Goal: Transaction & Acquisition: Purchase product/service

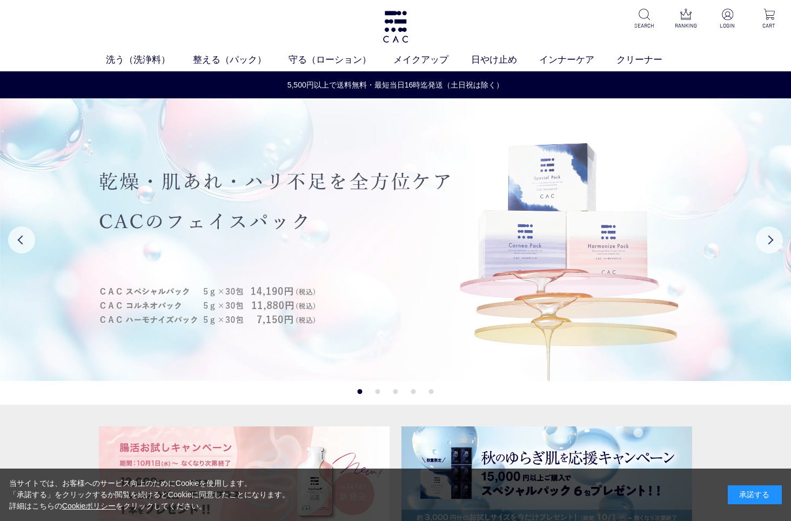
scroll to position [162, 0]
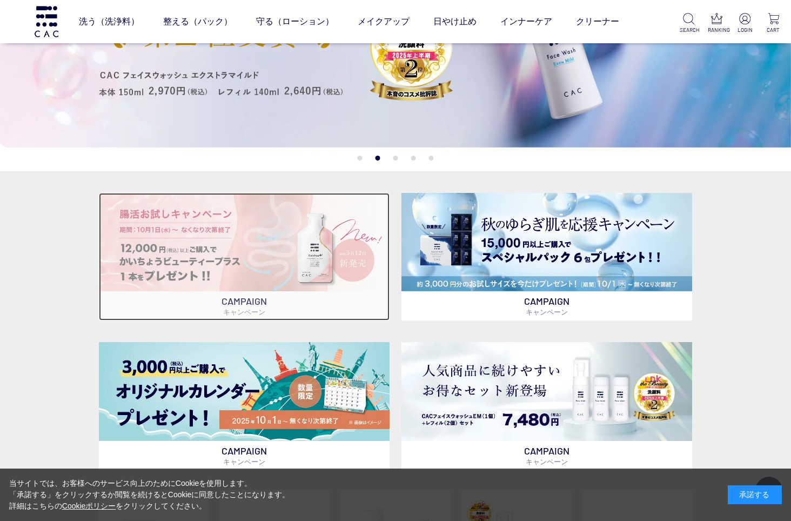
click at [229, 268] on img at bounding box center [244, 242] width 291 height 98
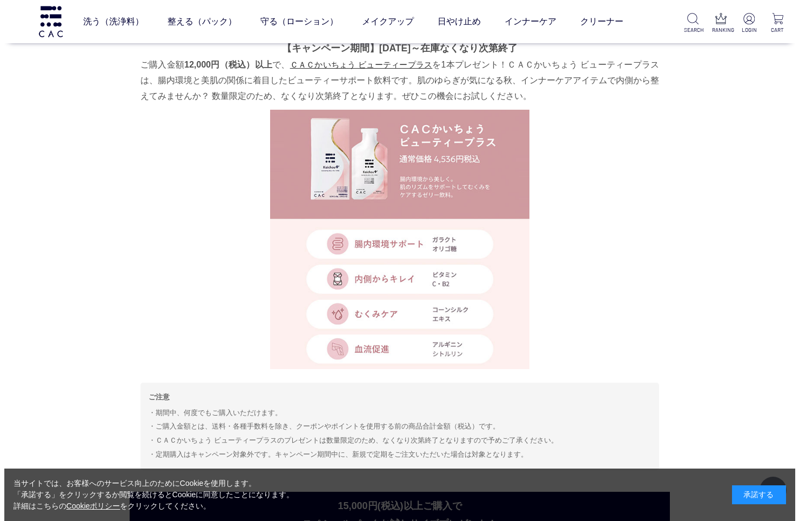
scroll to position [480, 0]
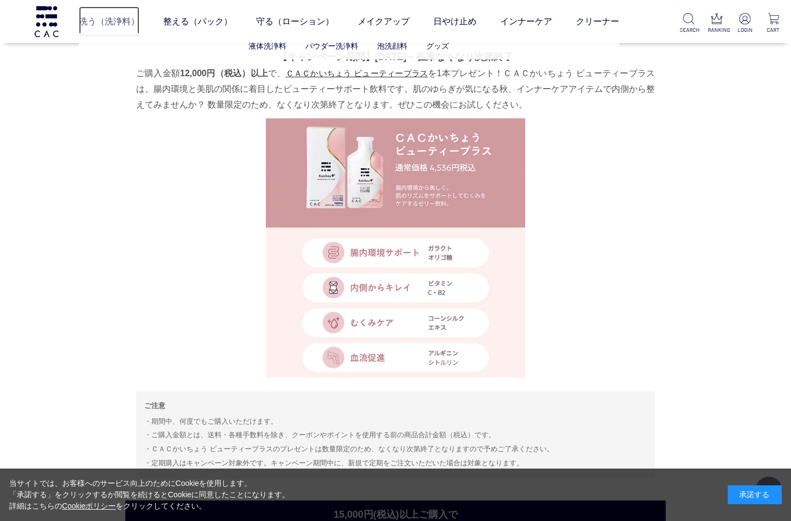
click at [115, 23] on link "洗う（洗浄料）" at bounding box center [109, 21] width 61 height 30
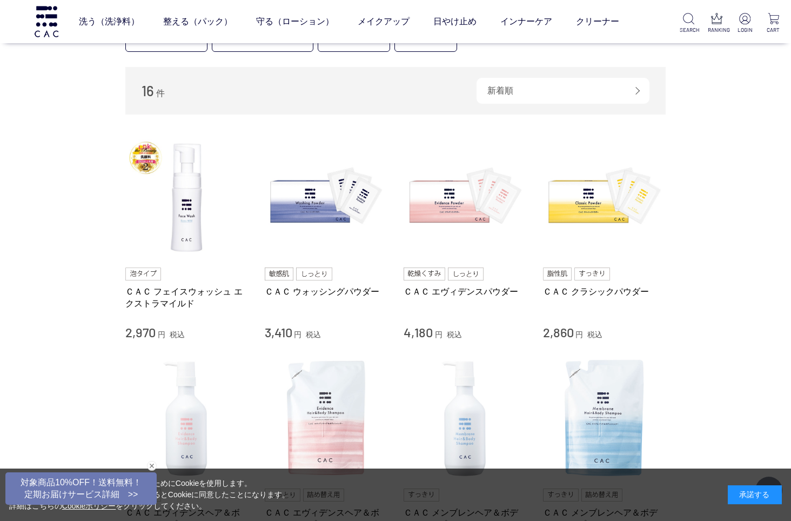
scroll to position [162, 0]
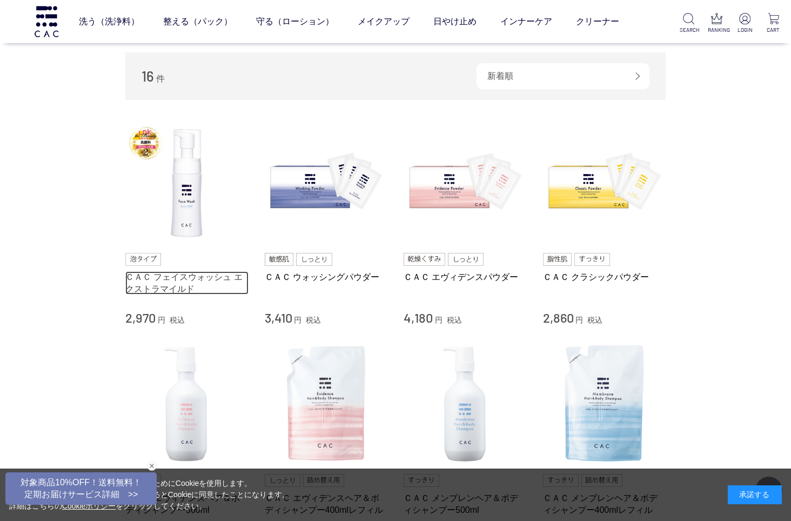
click at [168, 277] on link "ＣＡＣ フェイスウォッシュ エクストラマイルド" at bounding box center [186, 282] width 123 height 23
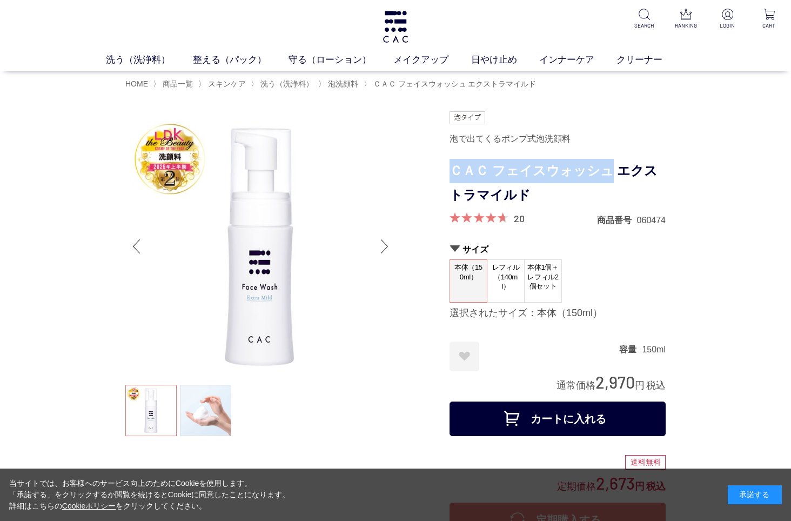
drag, startPoint x: 451, startPoint y: 168, endPoint x: 606, endPoint y: 168, distance: 154.6
click at [606, 168] on h1 "ＣＡＣ フェイスウォッシュ エクストラマイルド" at bounding box center [558, 183] width 216 height 49
drag, startPoint x: 606, startPoint y: 168, endPoint x: 596, endPoint y: 168, distance: 10.3
copy h1 "ＣＡＣ フェイスウォッシュ"
